Goal: Transaction & Acquisition: Purchase product/service

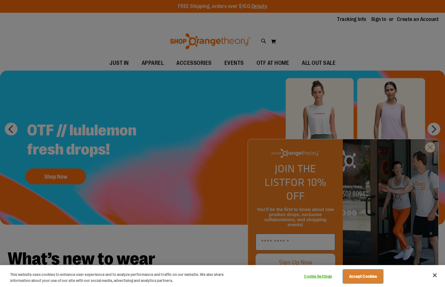
drag, startPoint x: 358, startPoint y: 276, endPoint x: 359, endPoint y: 256, distance: 20.1
click at [358, 276] on button "Accept Cookies" at bounding box center [363, 276] width 40 height 13
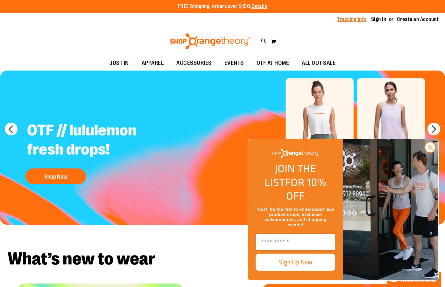
click at [349, 18] on link "Tracking Info" at bounding box center [351, 19] width 29 height 7
click at [371, 17] on link "Sign In" at bounding box center [378, 19] width 15 height 7
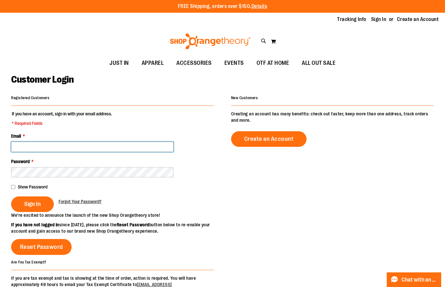
click at [87, 146] on input "Email *" at bounding box center [92, 147] width 162 height 10
type input "**********"
click at [28, 188] on span "Show Password" at bounding box center [33, 187] width 30 height 5
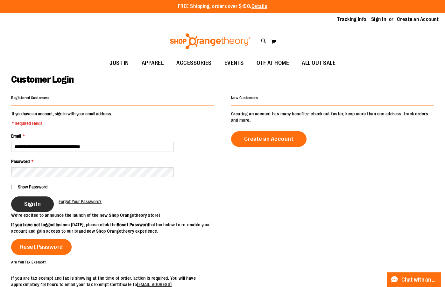
click at [41, 202] on span "Sign In" at bounding box center [32, 204] width 17 height 7
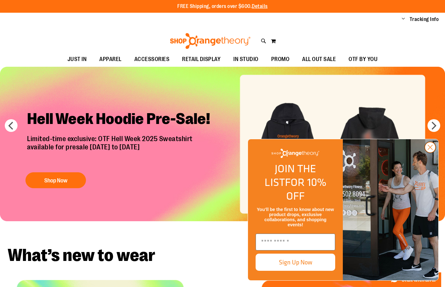
click at [426, 153] on circle "Close dialog" at bounding box center [430, 147] width 11 height 11
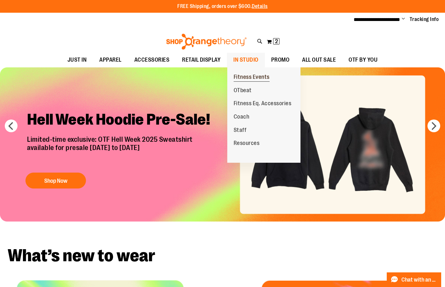
click at [244, 79] on span "Fitness Events" at bounding box center [252, 78] width 36 height 8
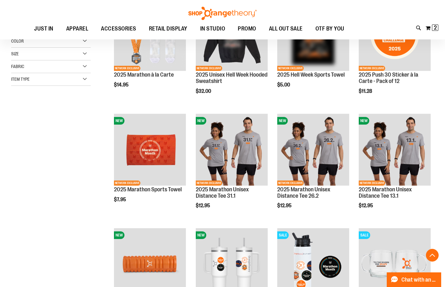
scroll to position [254, 0]
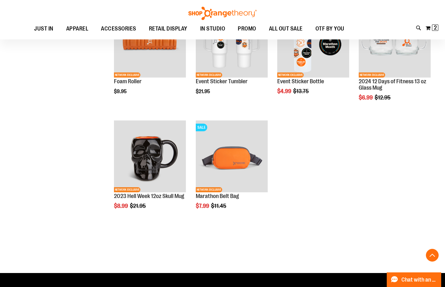
scroll to position [254, 0]
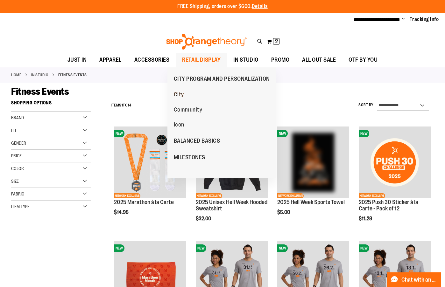
click at [174, 95] on span "City" at bounding box center [179, 95] width 10 height 8
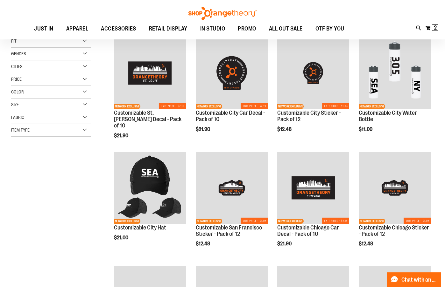
scroll to position [90, 0]
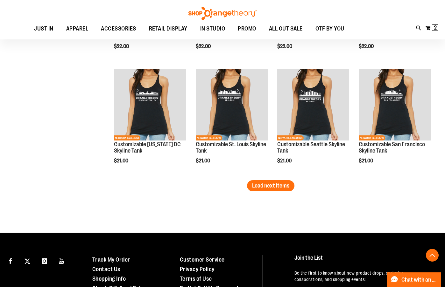
scroll to position [1045, 0]
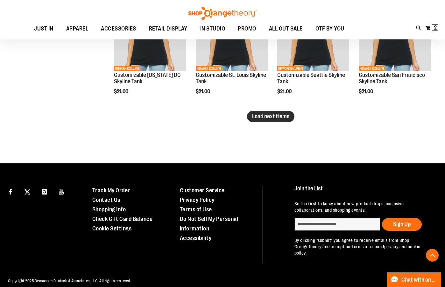
click at [264, 113] on button "Load next items" at bounding box center [270, 116] width 47 height 11
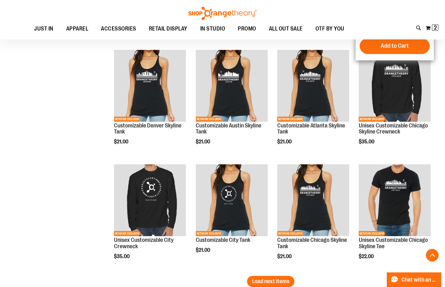
scroll to position [1331, 0]
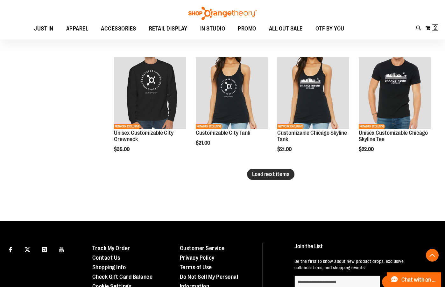
click at [268, 173] on span "Load next items" at bounding box center [270, 174] width 37 height 6
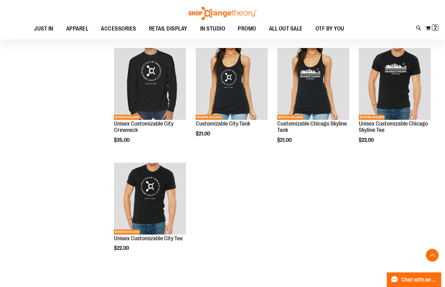
scroll to position [1331, 0]
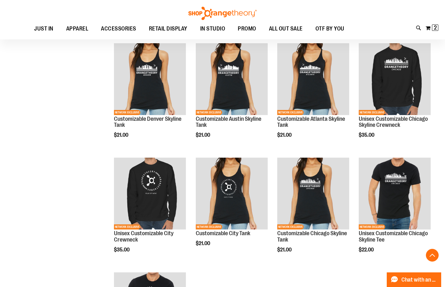
scroll to position [1172, 0]
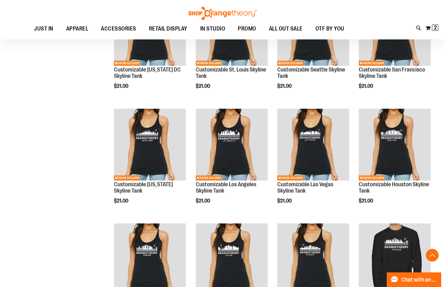
scroll to position [1305, 0]
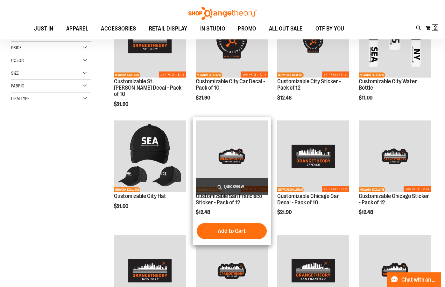
scroll to position [95, 0]
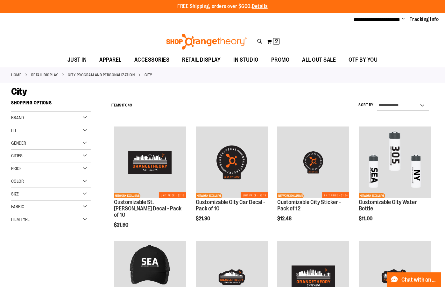
click at [41, 154] on div "Cities" at bounding box center [51, 156] width 80 height 13
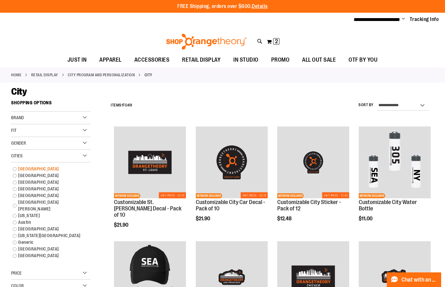
click at [44, 168] on link "[GEOGRAPHIC_DATA]" at bounding box center [48, 169] width 76 height 7
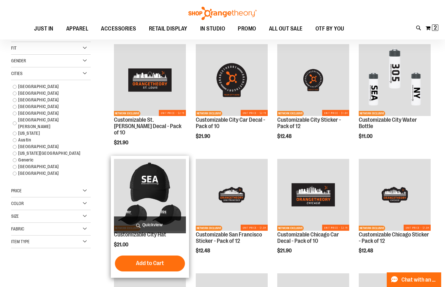
scroll to position [97, 0]
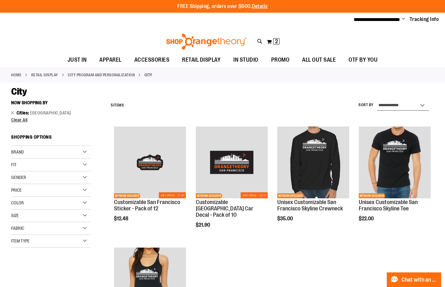
click at [423, 104] on select "**********" at bounding box center [403, 106] width 52 height 10
click at [295, 265] on ol "NETWORK EXCLUSIVE Customizable San Francisco Sticker - Pack of 12 $12.48 Quickv…" at bounding box center [271, 245] width 326 height 242
click at [105, 74] on link "CITY PROGRAM AND PERSONALIZATION" at bounding box center [101, 75] width 67 height 6
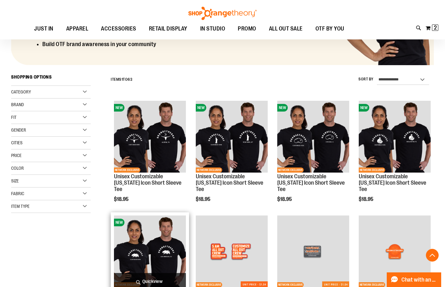
scroll to position [254, 0]
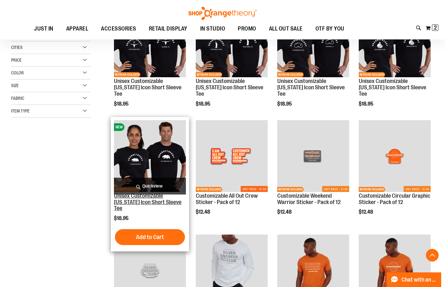
click at [157, 199] on link "Unisex Customizable [US_STATE] Icon Short Sleeve Tee" at bounding box center [147, 202] width 67 height 19
click at [140, 200] on link "Unisex Customizable [US_STATE] Icon Short Sleeve Tee" at bounding box center [147, 202] width 67 height 19
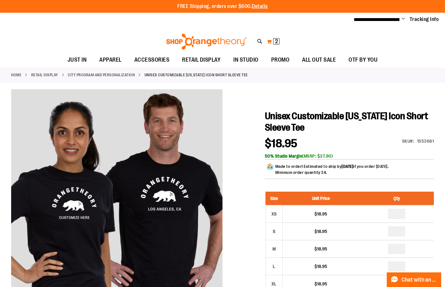
click at [270, 41] on button "My Cart 2 2 items" at bounding box center [272, 42] width 13 height 10
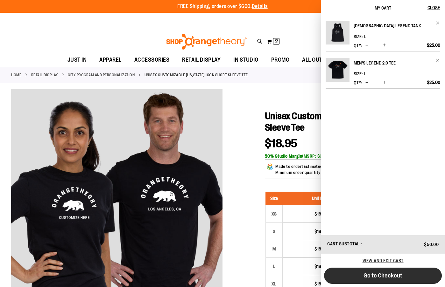
click at [373, 276] on span "Go to Checkout" at bounding box center [383, 276] width 39 height 7
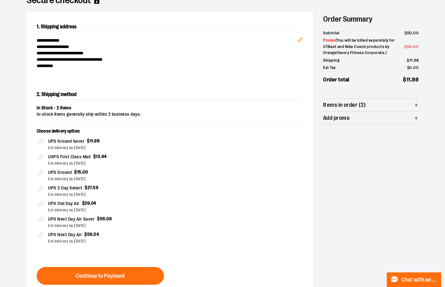
scroll to position [127, 0]
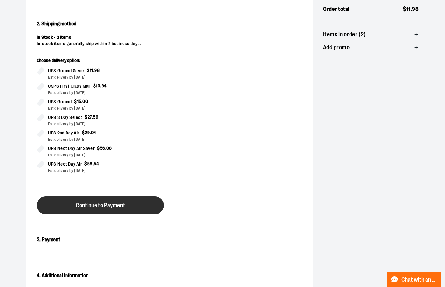
click at [129, 202] on button "Continue to Payment" at bounding box center [100, 206] width 127 height 18
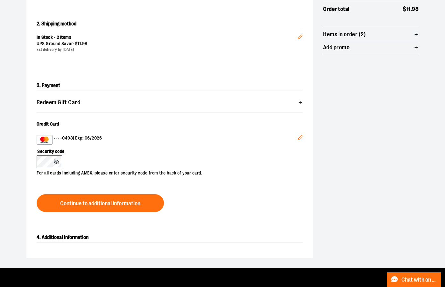
click at [58, 160] on icon at bounding box center [56, 162] width 5 height 5
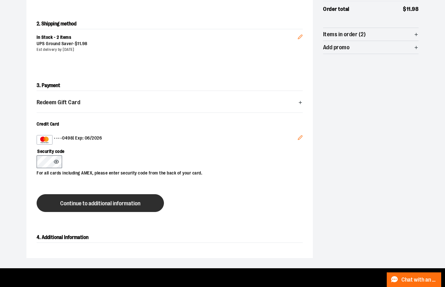
click at [82, 206] on span "Continue to additional information" at bounding box center [100, 204] width 80 height 6
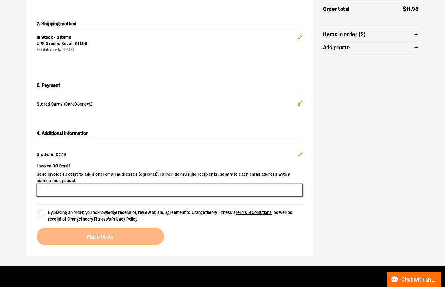
click at [53, 189] on input "Invoice CC Email" at bounding box center [170, 190] width 266 height 13
type input "**********"
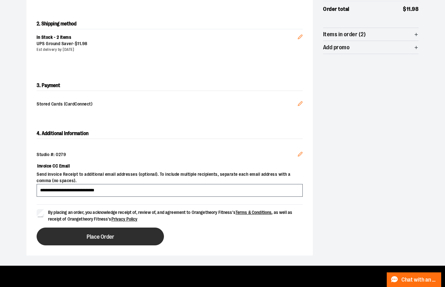
click at [56, 238] on button "Place Order" at bounding box center [100, 237] width 127 height 18
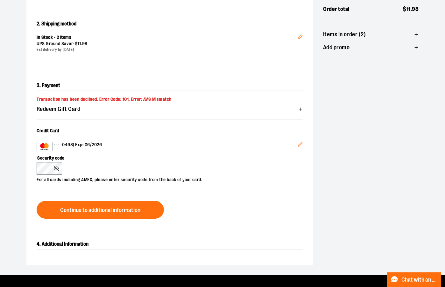
click at [303, 145] on button "Edit" at bounding box center [300, 145] width 15 height 17
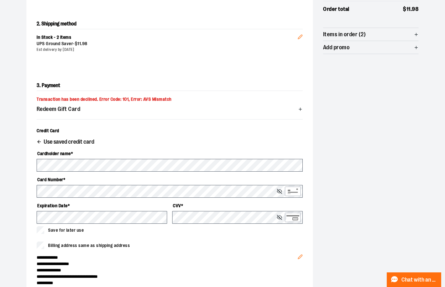
scroll to position [191, 0]
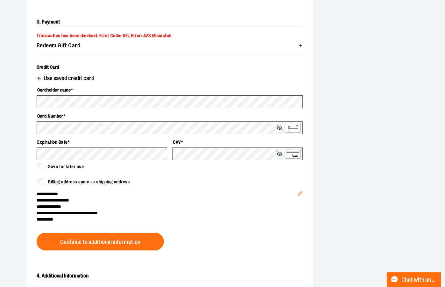
click at [300, 196] on icon "Edit" at bounding box center [300, 193] width 5 height 5
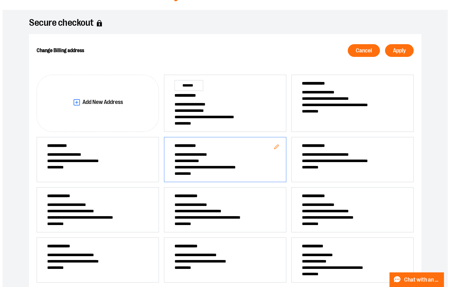
scroll to position [17, 0]
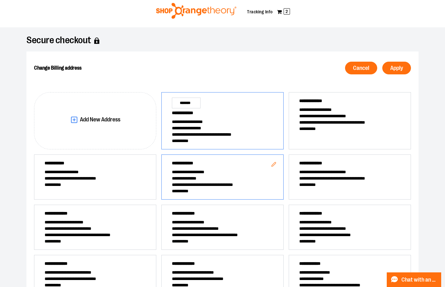
drag, startPoint x: 200, startPoint y: 124, endPoint x: 199, endPoint y: 118, distance: 6.7
click at [200, 124] on span "**********" at bounding box center [222, 122] width 101 height 6
click at [192, 105] on span "*******" at bounding box center [186, 103] width 29 height 11
click at [183, 104] on span "*******" at bounding box center [186, 103] width 29 height 11
click at [273, 104] on icon "Edit" at bounding box center [274, 102] width 4 height 4
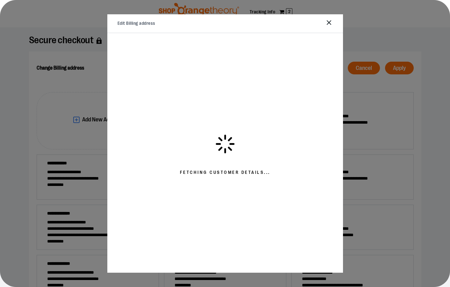
select select "**"
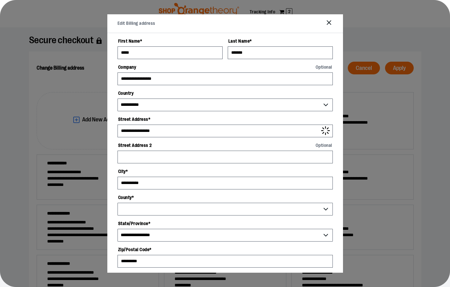
select select "******"
select select "**"
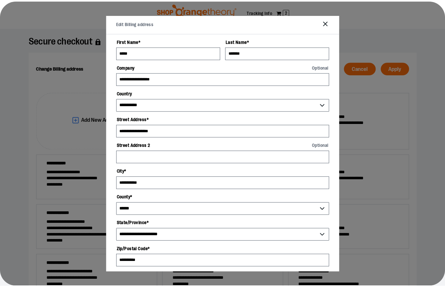
scroll to position [96, 0]
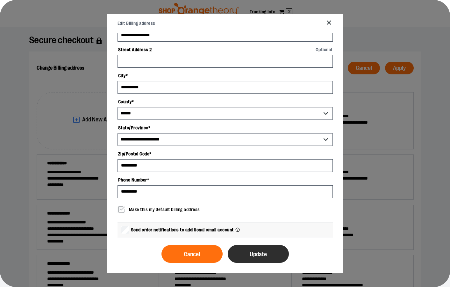
click at [254, 252] on span "Update" at bounding box center [258, 255] width 17 height 6
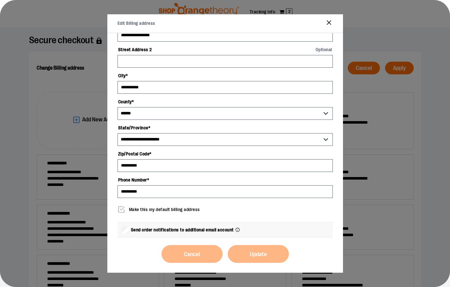
click at [268, 251] on div "Cancel Update" at bounding box center [224, 254] width 127 height 18
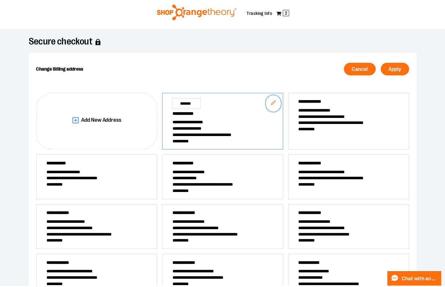
scroll to position [0, 0]
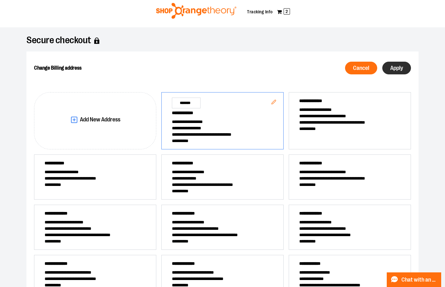
click at [402, 66] on span "Apply" at bounding box center [396, 68] width 13 height 6
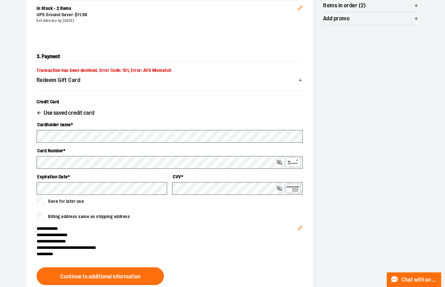
scroll to position [208, 0]
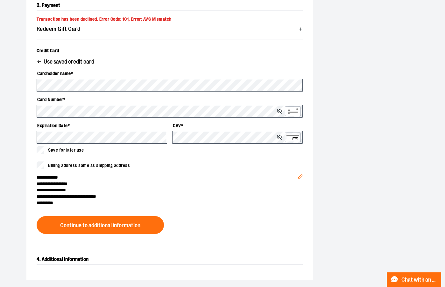
click at [65, 62] on span "Use saved credit card" at bounding box center [69, 62] width 51 height 6
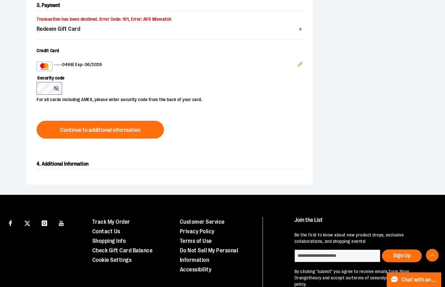
click at [301, 64] on icon "Edit" at bounding box center [300, 64] width 4 height 4
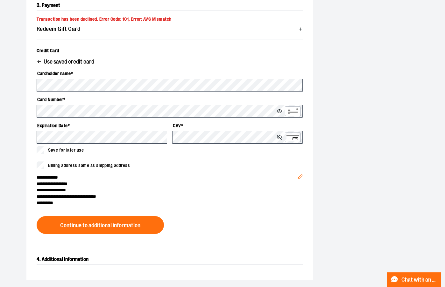
click at [278, 112] on icon at bounding box center [279, 111] width 5 height 5
click at [279, 112] on icon at bounding box center [279, 111] width 5 height 5
click at [282, 110] on button at bounding box center [280, 111] width 7 height 5
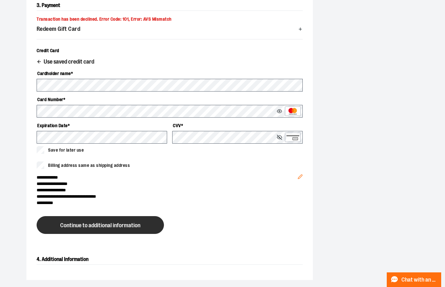
click at [140, 226] on span "Continue to additional information" at bounding box center [100, 226] width 80 height 6
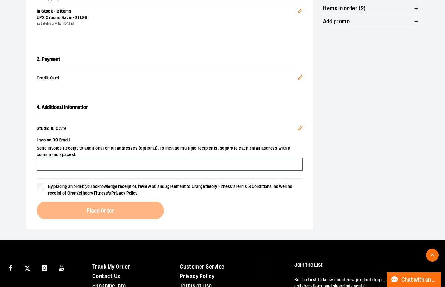
scroll to position [161, 0]
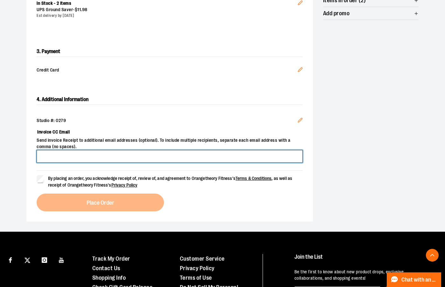
click at [51, 153] on input "Invoice CC Email" at bounding box center [170, 156] width 266 height 13
type input "**********"
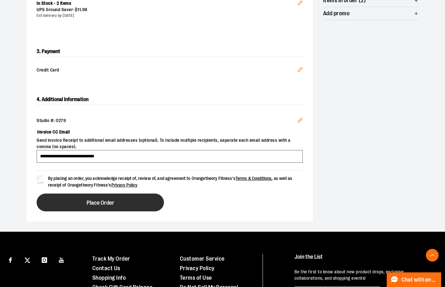
click at [71, 203] on button "Place Order" at bounding box center [100, 203] width 127 height 18
